Goal: Task Accomplishment & Management: Manage account settings

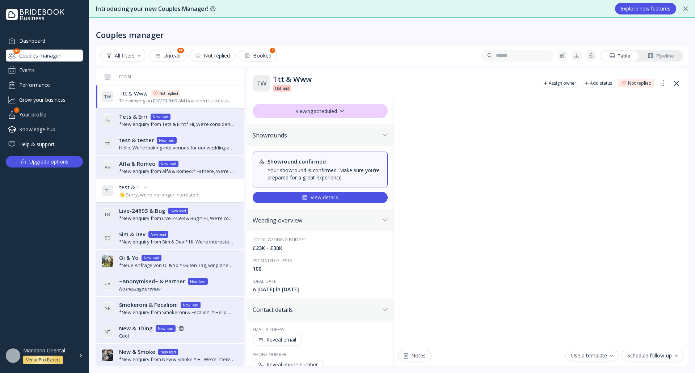
click at [335, 196] on div "View details" at bounding box center [320, 198] width 36 height 6
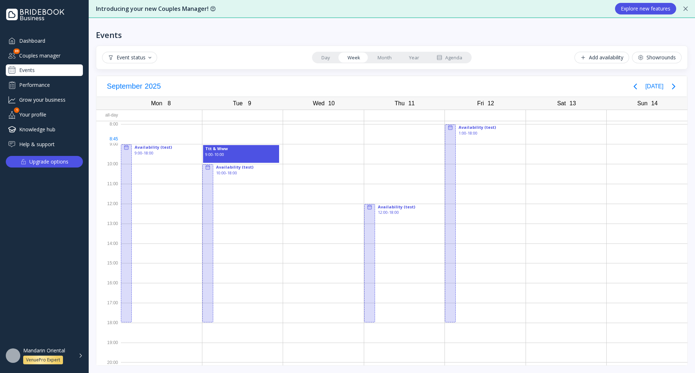
click at [299, 139] on div at bounding box center [323, 134] width 81 height 20
click at [276, 80] on div "[DATE] [DATE]" at bounding box center [391, 86] width 589 height 21
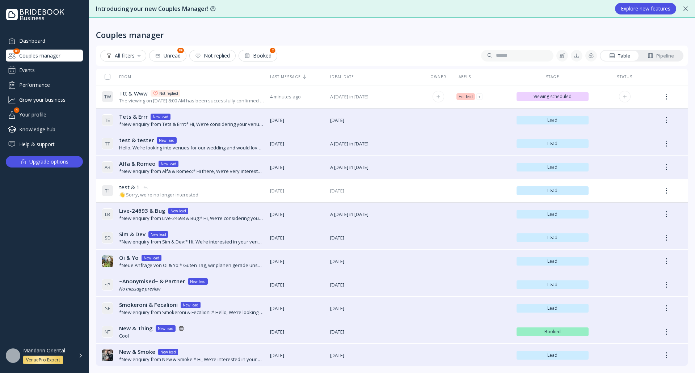
click at [202, 96] on div "Ttt & Www Ttt & Www Not replied" at bounding box center [191, 94] width 145 height 8
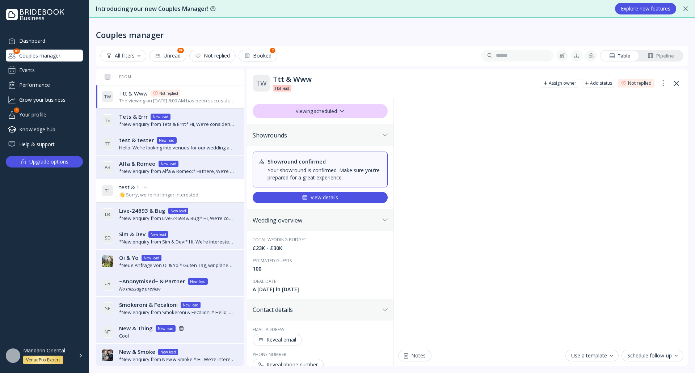
click at [323, 196] on div "View details" at bounding box center [320, 198] width 36 height 6
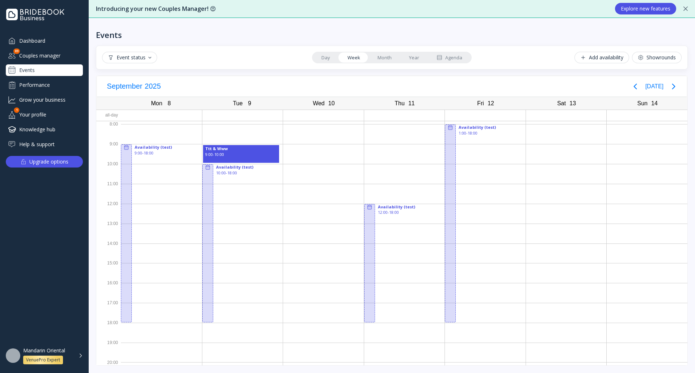
click at [140, 57] on div "Event status" at bounding box center [129, 58] width 43 height 6
click at [229, 52] on div "Event status Day Week Month Year Agenda Add availability Showrounds" at bounding box center [391, 58] width 579 height 12
click at [246, 154] on div "9:00 - 10:00" at bounding box center [241, 155] width 72 height 6
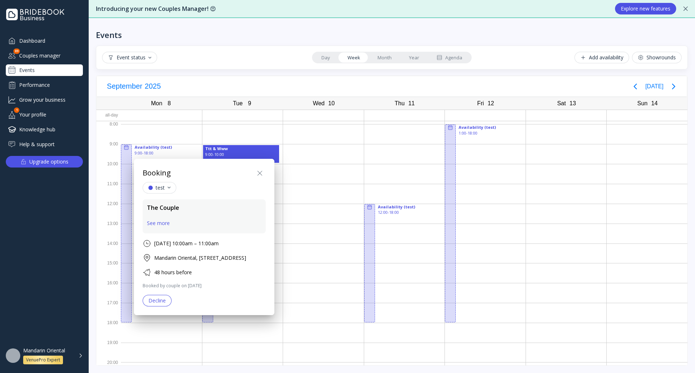
click at [264, 175] on icon at bounding box center [259, 173] width 9 height 9
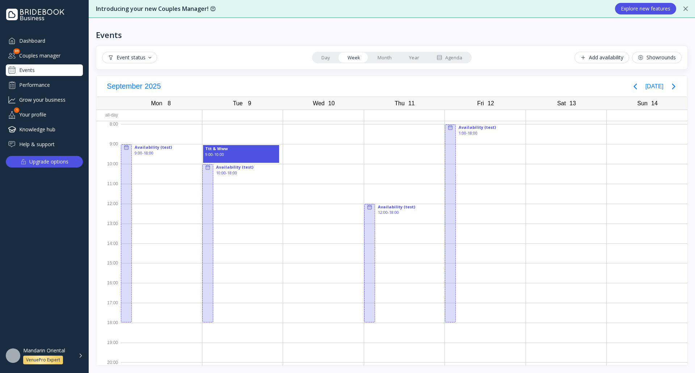
click at [151, 59] on div "Event status" at bounding box center [129, 58] width 43 height 6
click at [143, 98] on div "Cancelled" at bounding box center [150, 102] width 90 height 12
click at [254, 85] on div "[DATE] [DATE]" at bounding box center [391, 86] width 589 height 21
click at [157, 61] on div "Event status" at bounding box center [129, 58] width 55 height 12
click at [141, 97] on div "Cancelled" at bounding box center [150, 102] width 90 height 12
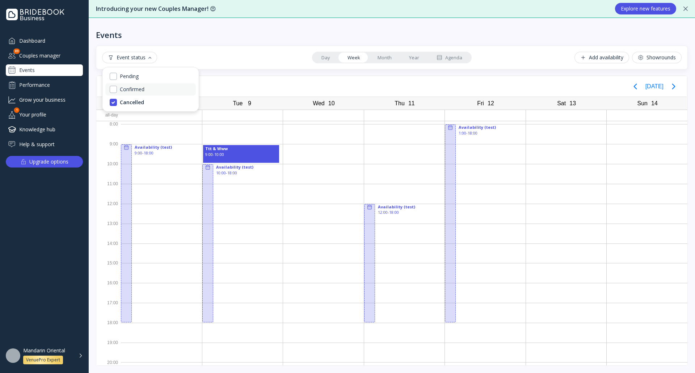
click at [144, 93] on div "Confirmed" at bounding box center [150, 89] width 90 height 12
click at [156, 90] on div "Confirmed" at bounding box center [150, 89] width 90 height 12
click at [147, 71] on div "Pending" at bounding box center [150, 76] width 90 height 12
click at [149, 78] on div "Pending" at bounding box center [150, 76] width 90 height 12
click at [149, 105] on div "Cancelled" at bounding box center [150, 102] width 90 height 12
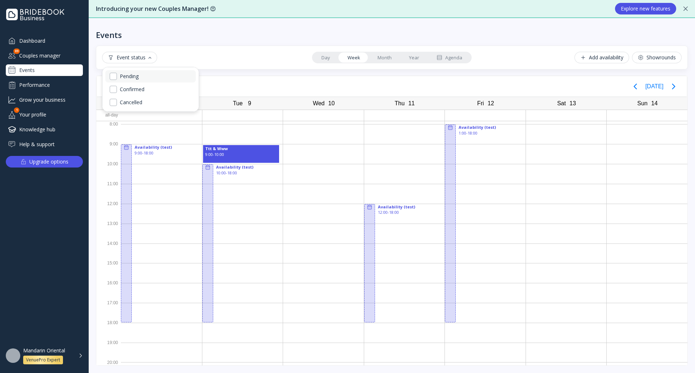
click at [145, 77] on div "Pending" at bounding box center [150, 76] width 90 height 12
click at [245, 78] on div "[DATE] [DATE]" at bounding box center [391, 86] width 589 height 21
click at [250, 155] on div "9:00 - 10:00" at bounding box center [241, 155] width 72 height 6
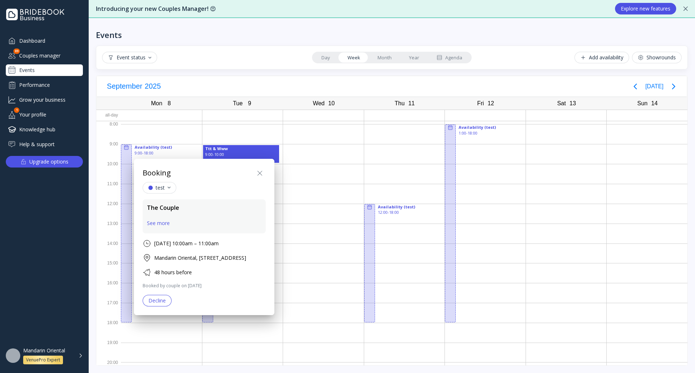
click at [264, 173] on icon at bounding box center [259, 173] width 9 height 9
